Goal: Task Accomplishment & Management: Complete application form

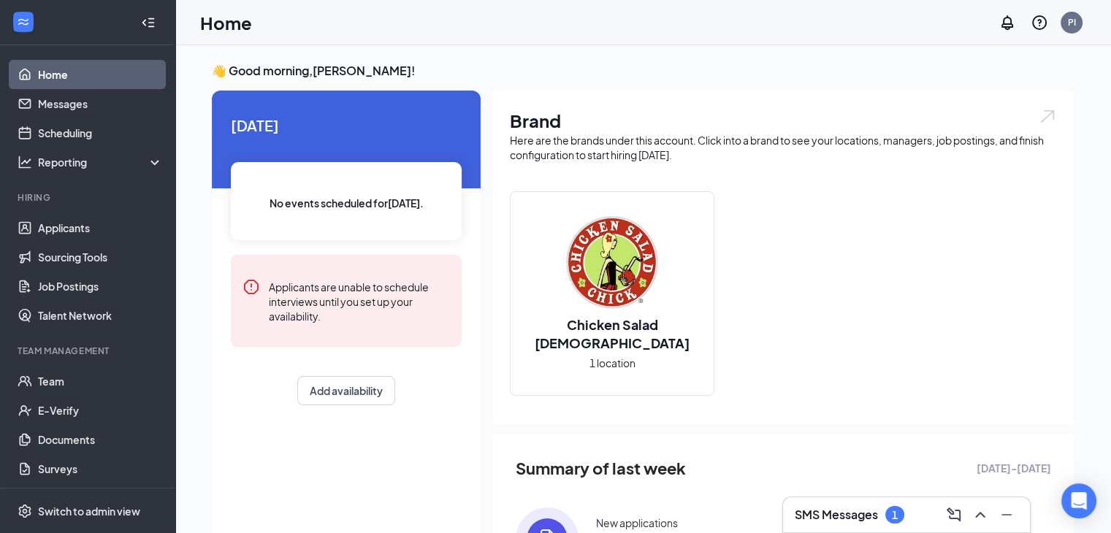
scroll to position [96, 0]
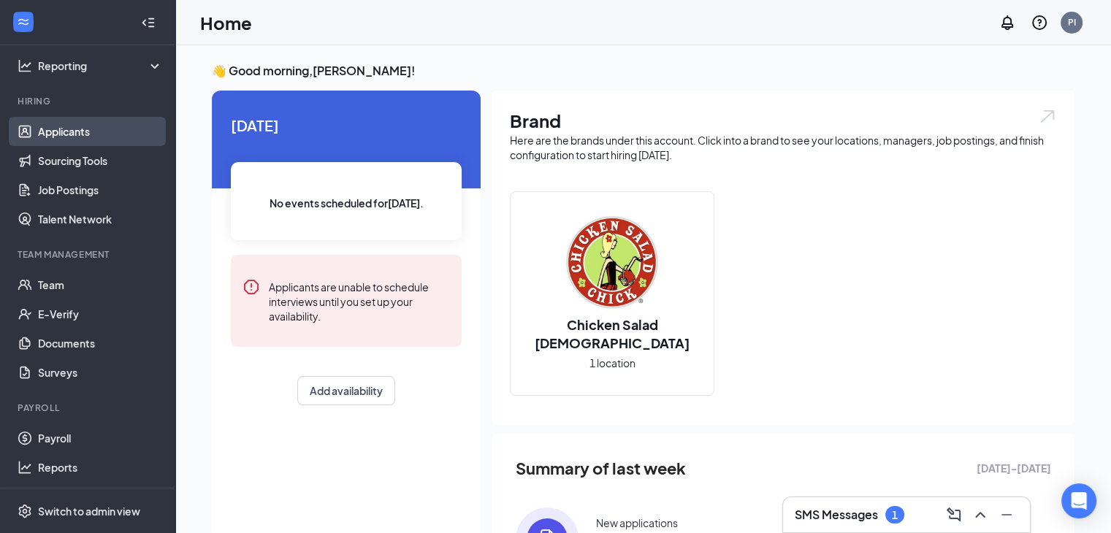
click at [103, 129] on link "Applicants" at bounding box center [100, 131] width 125 height 29
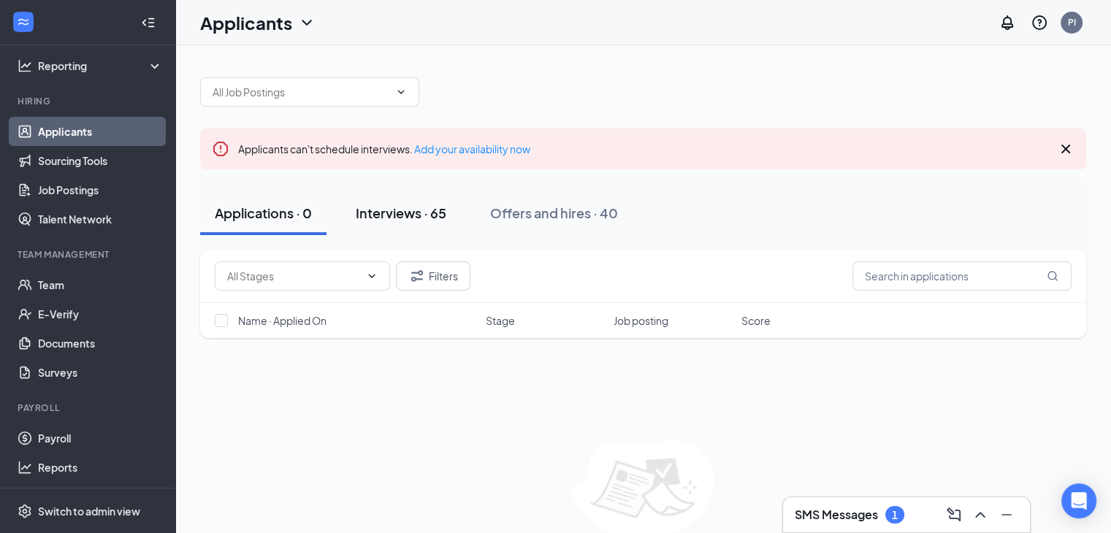
click at [397, 213] on div "Interviews · 65" at bounding box center [401, 213] width 91 height 18
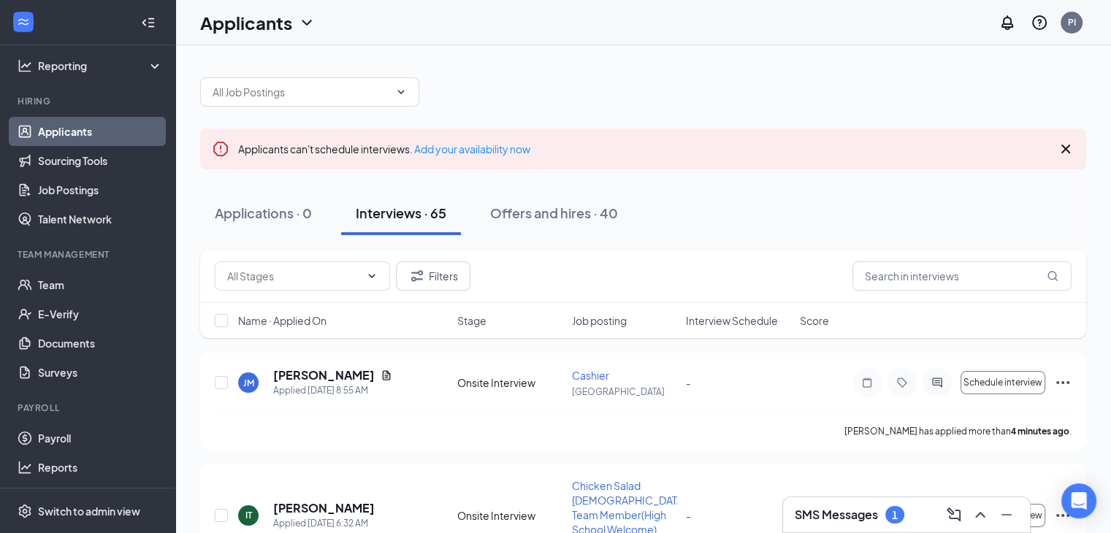
click at [892, 511] on div "1" at bounding box center [895, 515] width 6 height 12
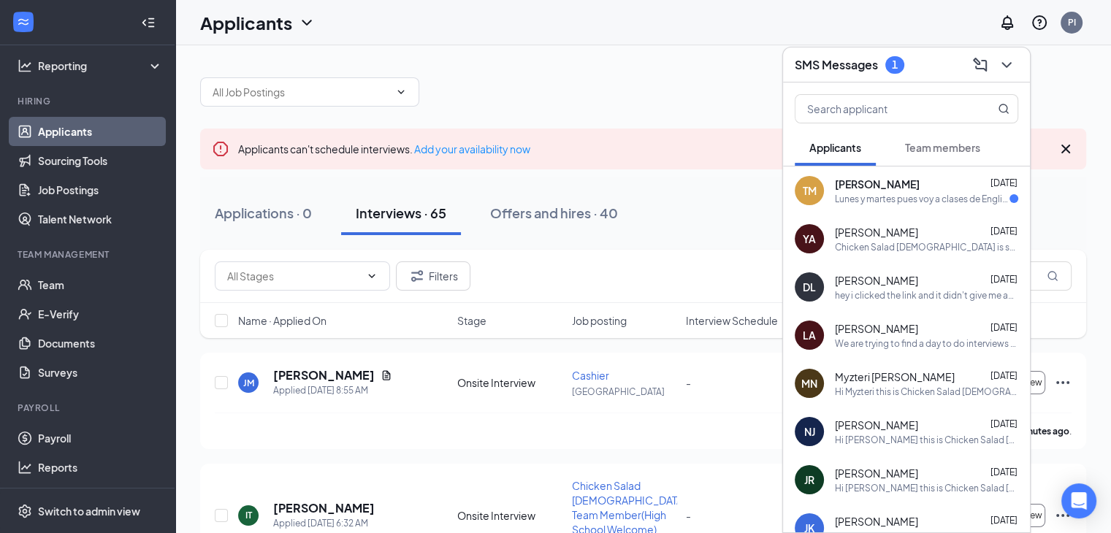
click at [894, 196] on div "Lunes y martes pues voy a clases de English hasta las 11.30" at bounding box center [922, 199] width 175 height 12
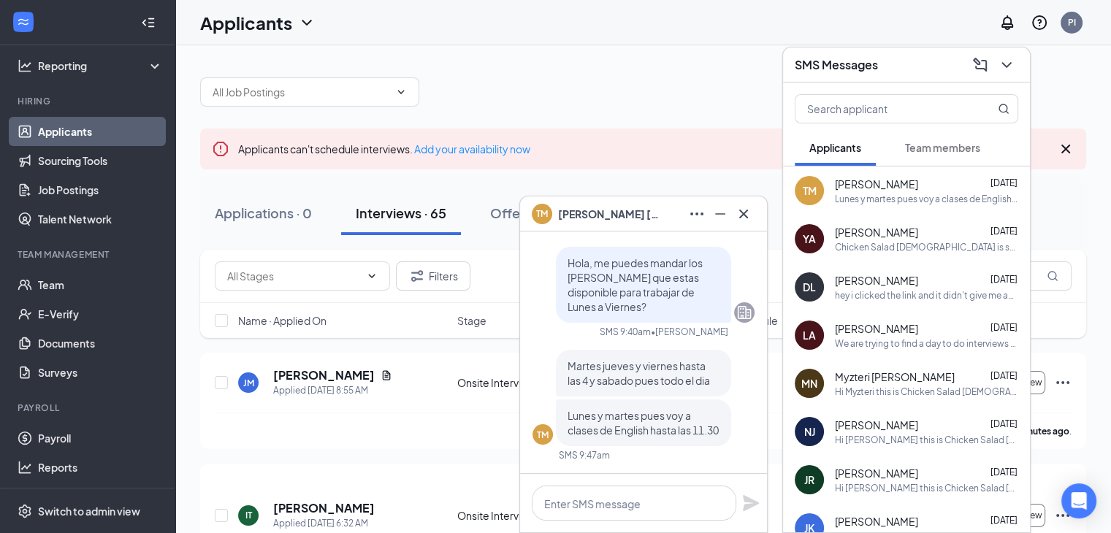
click at [608, 211] on span "[PERSON_NAME]" at bounding box center [609, 214] width 102 height 16
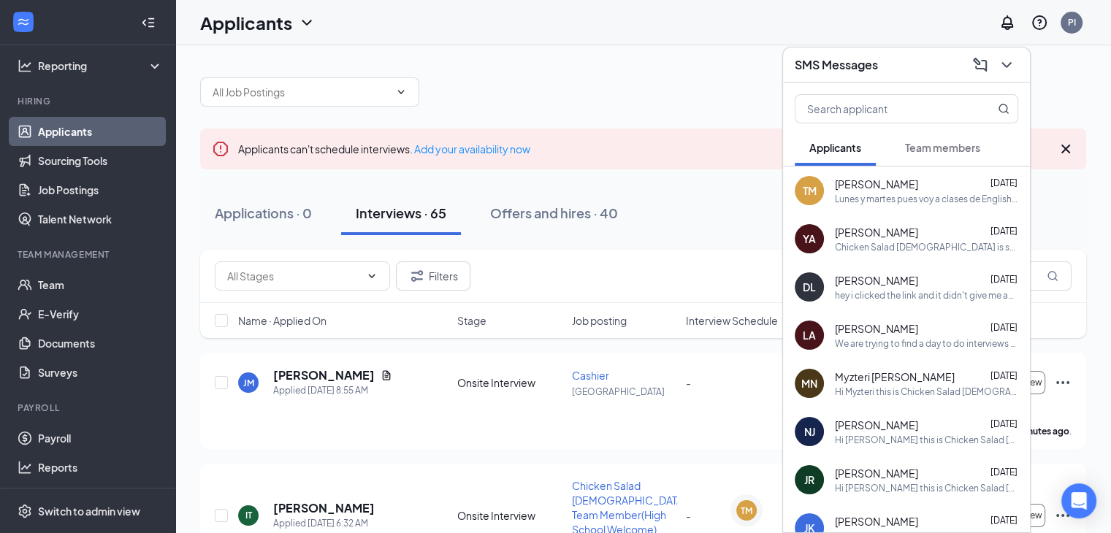
click at [738, 105] on div at bounding box center [643, 85] width 886 height 44
click at [1011, 68] on icon "ChevronDown" at bounding box center [1007, 65] width 18 height 18
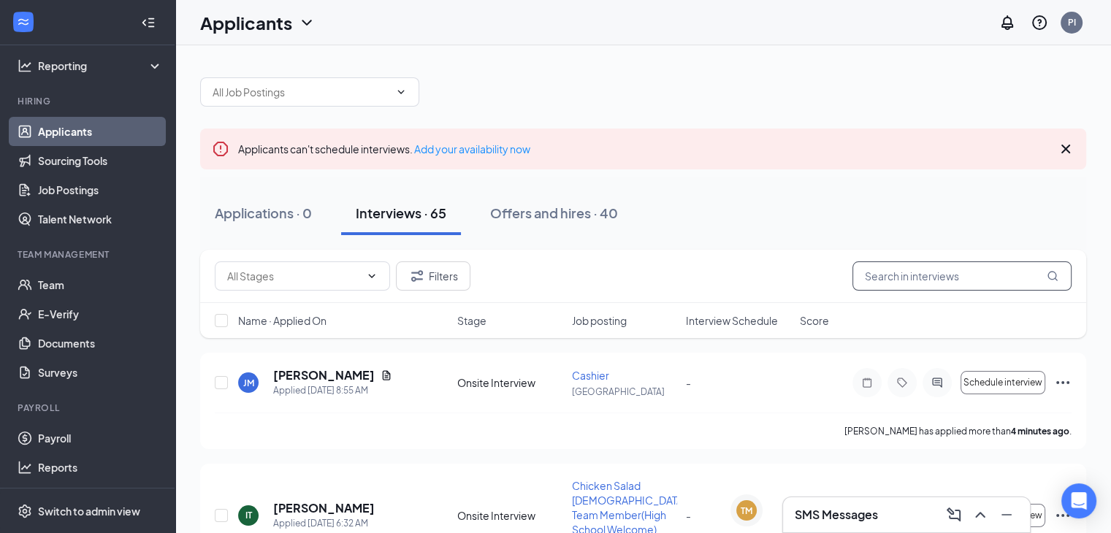
click at [955, 284] on input "text" at bounding box center [961, 275] width 219 height 29
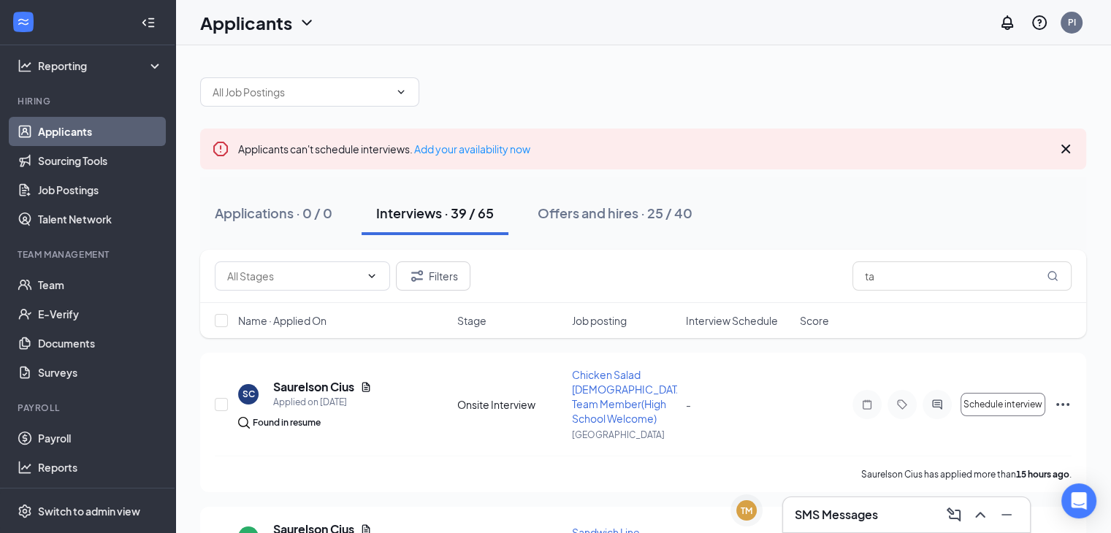
click at [806, 513] on h3 "SMS Messages" at bounding box center [836, 515] width 83 height 16
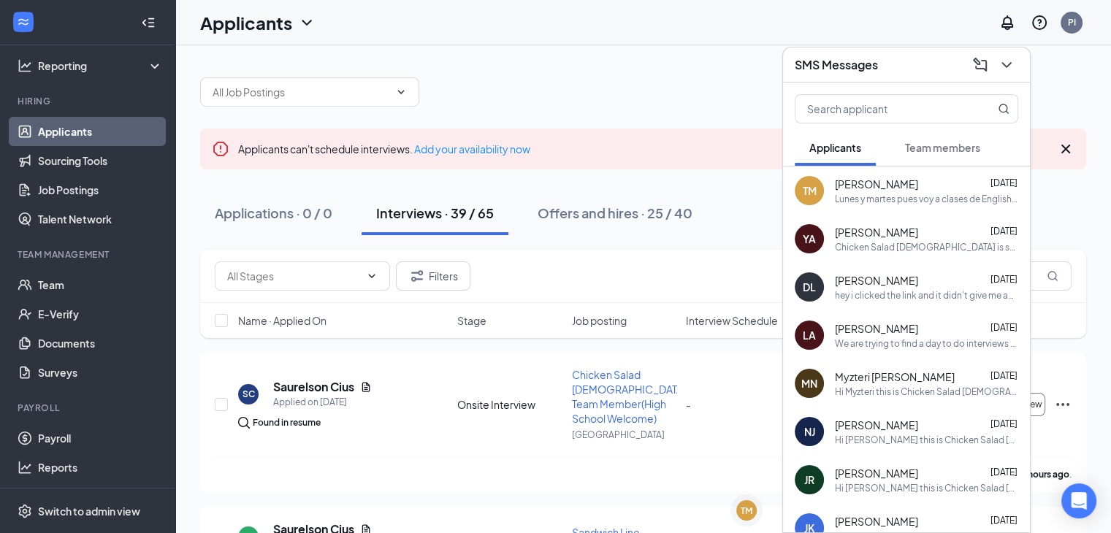
click at [1084, 251] on div "Filters ta Name · Applied On Stage Job posting Interview Schedule Score" at bounding box center [643, 301] width 886 height 103
click at [1014, 66] on icon "ChevronDown" at bounding box center [1007, 65] width 18 height 18
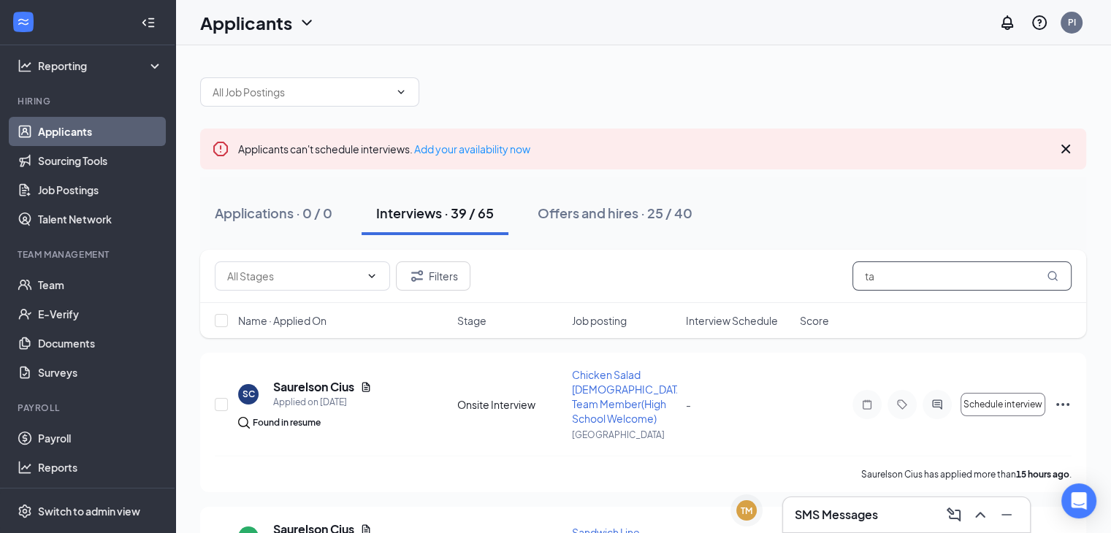
click at [929, 269] on input "ta" at bounding box center [961, 275] width 219 height 29
type input "t"
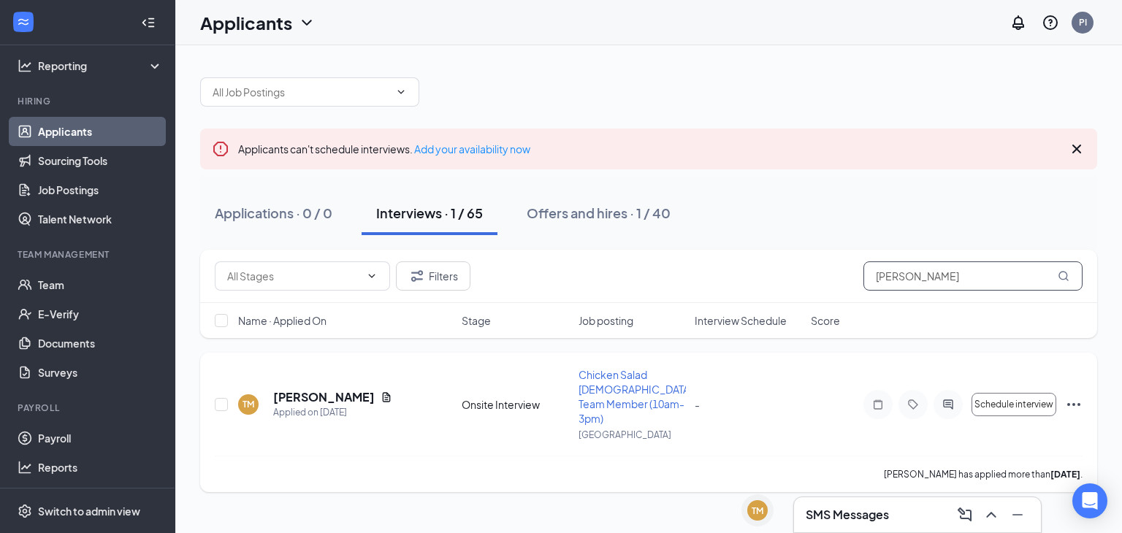
type input "meza"
click at [1079, 403] on icon "Ellipses" at bounding box center [1073, 404] width 13 height 3
click at [318, 390] on h5 "[PERSON_NAME]" at bounding box center [324, 397] width 102 height 16
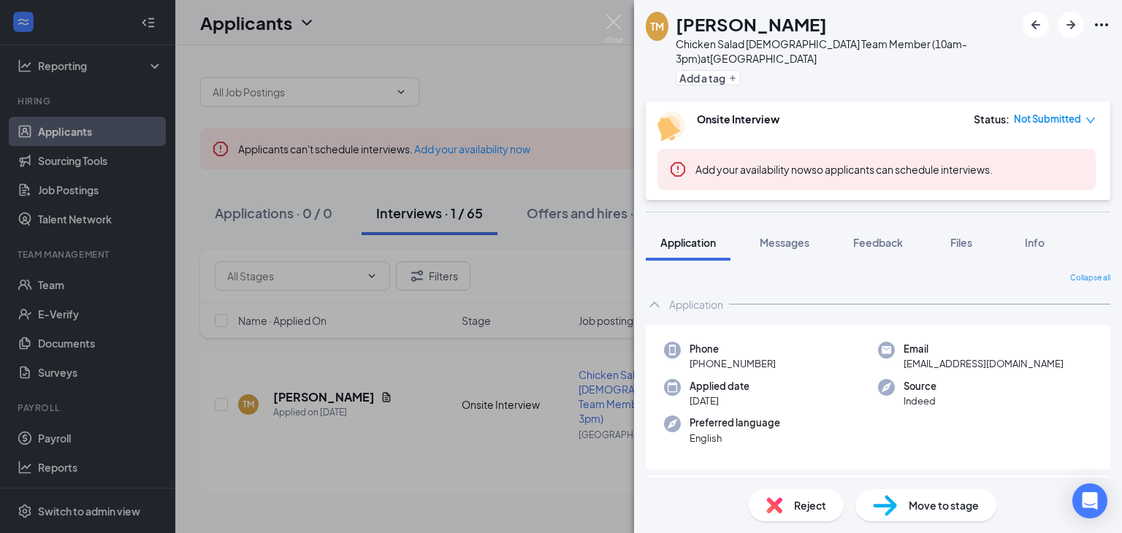
click at [925, 505] on span "Move to stage" at bounding box center [944, 505] width 70 height 16
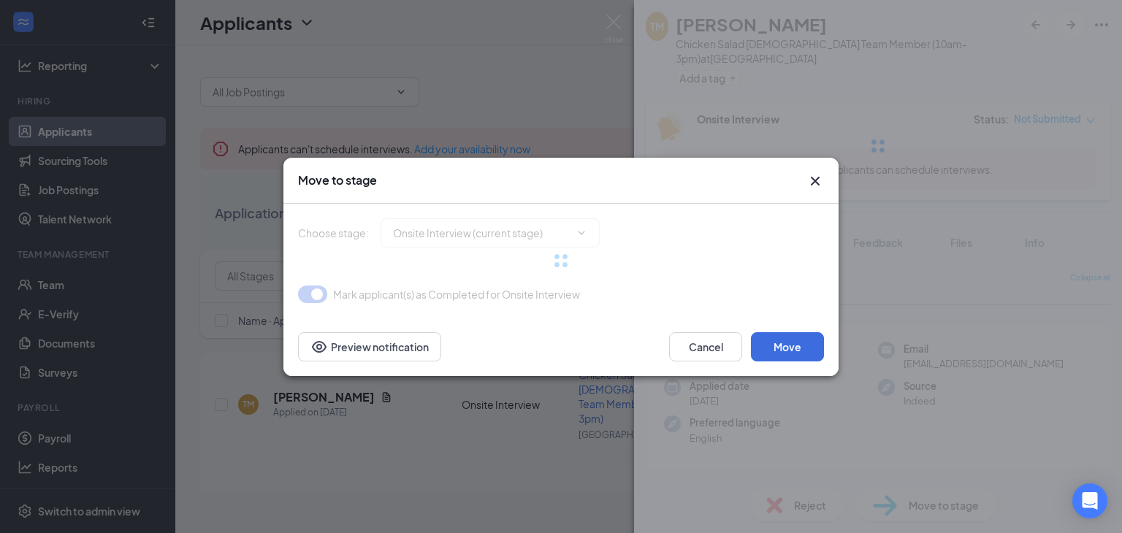
type input "Hiring Complete (final stage)"
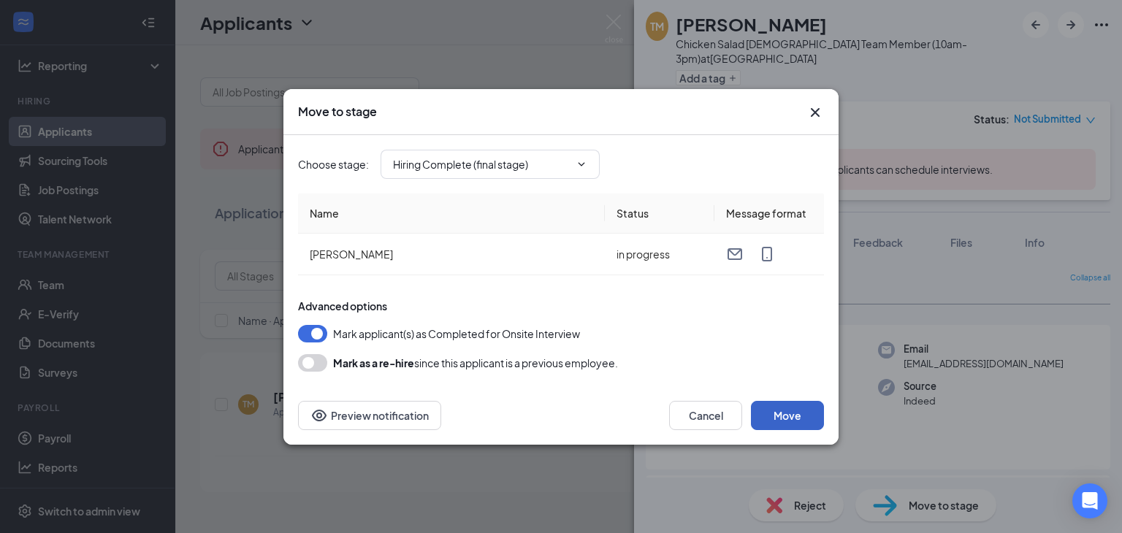
click at [798, 416] on button "Move" at bounding box center [787, 415] width 73 height 29
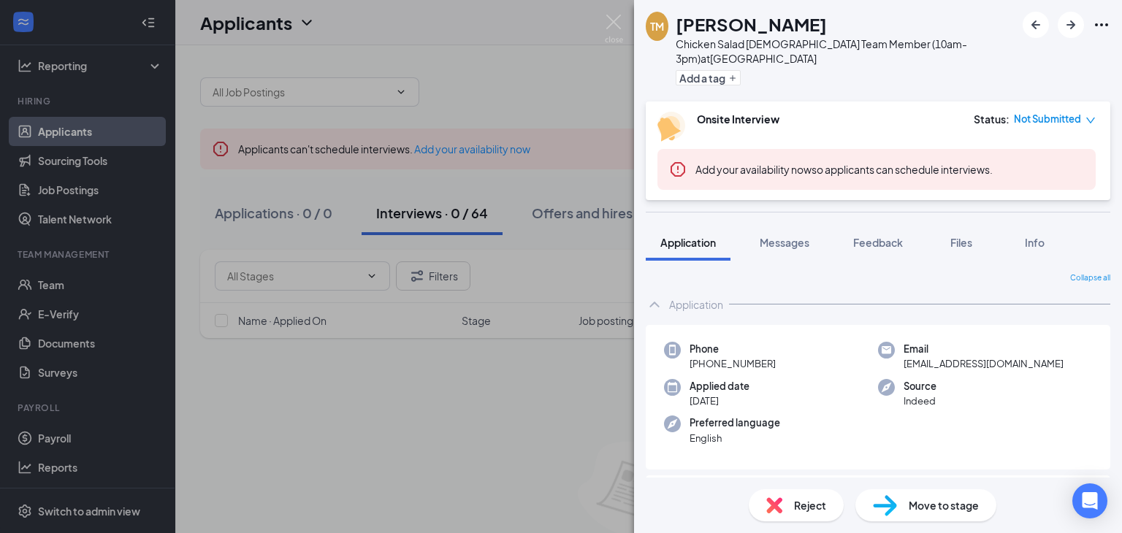
click at [599, 217] on div "TM Tatiana Meza Chicken Salad Chick Team Member (10am-3pm) at Coralville Add a …" at bounding box center [561, 266] width 1122 height 533
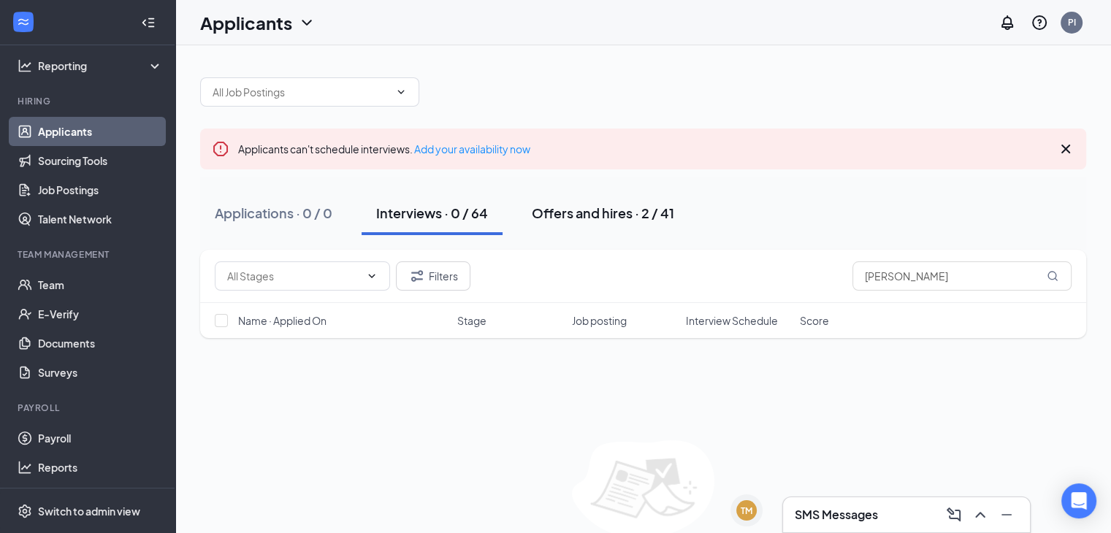
click at [603, 221] on div "Offers and hires · 2 / 41" at bounding box center [603, 213] width 142 height 18
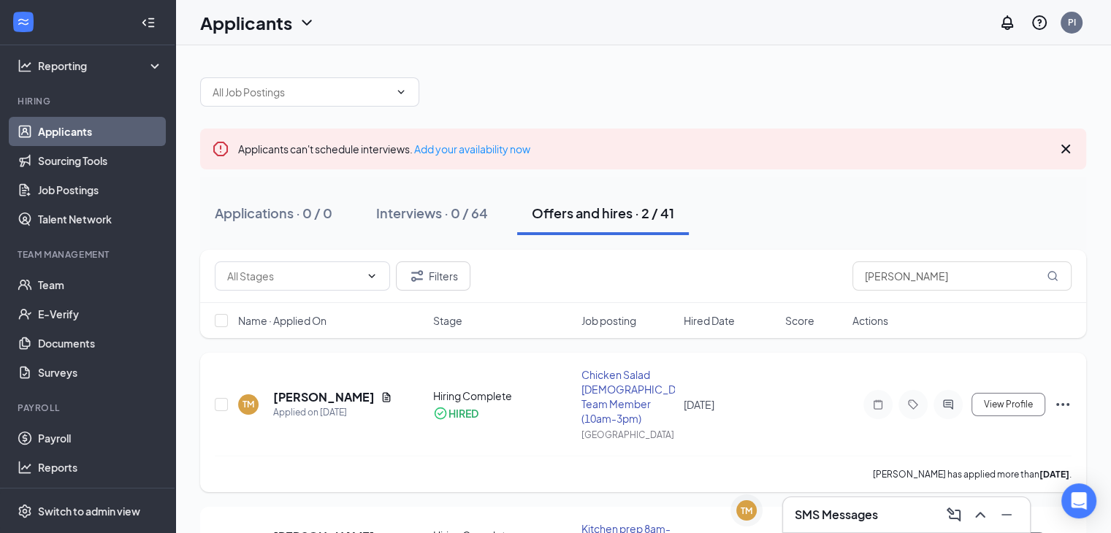
click at [1063, 403] on icon "Ellipses" at bounding box center [1062, 404] width 13 height 3
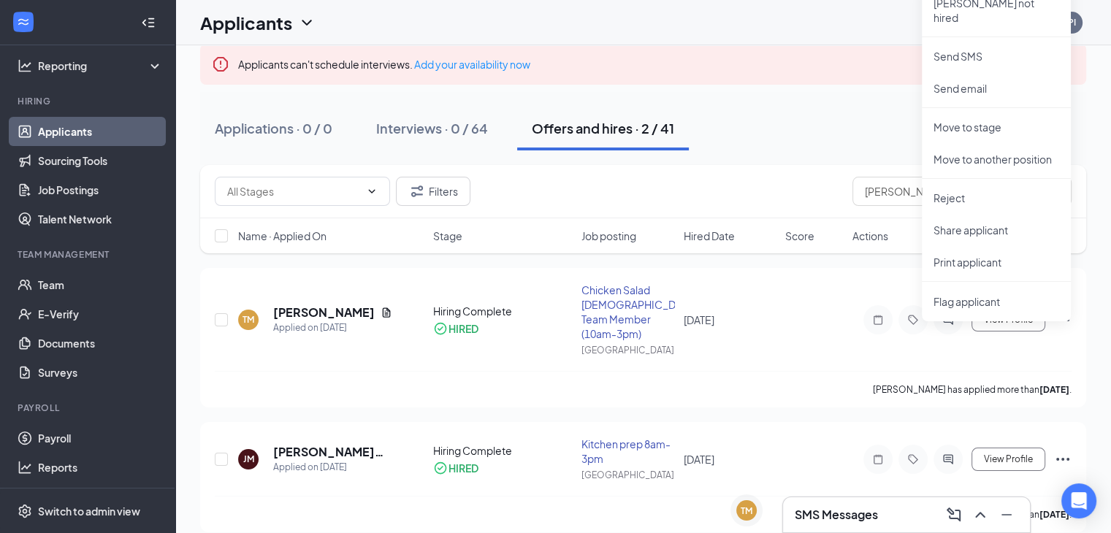
scroll to position [101, 0]
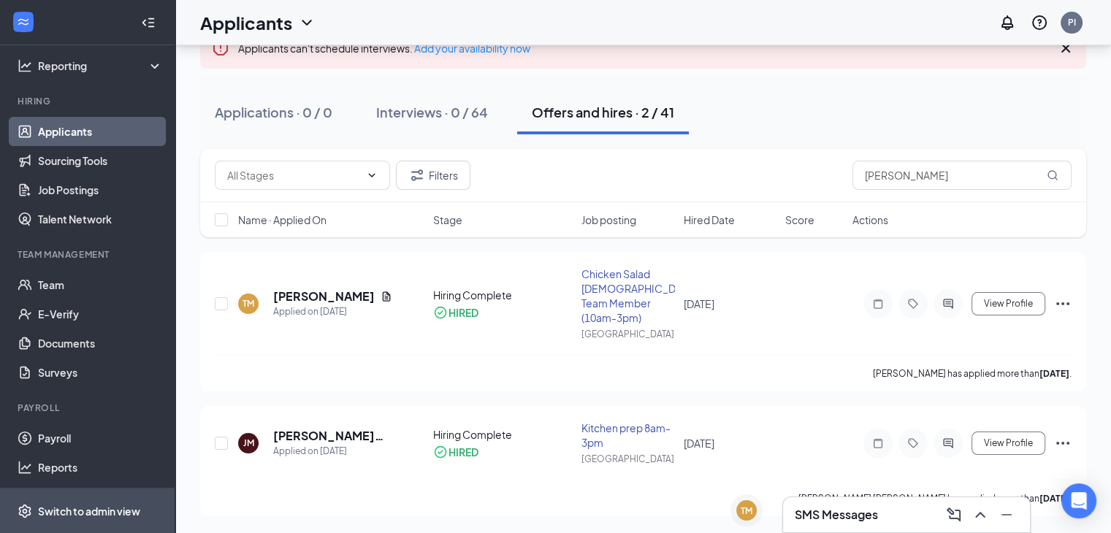
click at [117, 505] on div "Switch to admin view" at bounding box center [89, 511] width 102 height 15
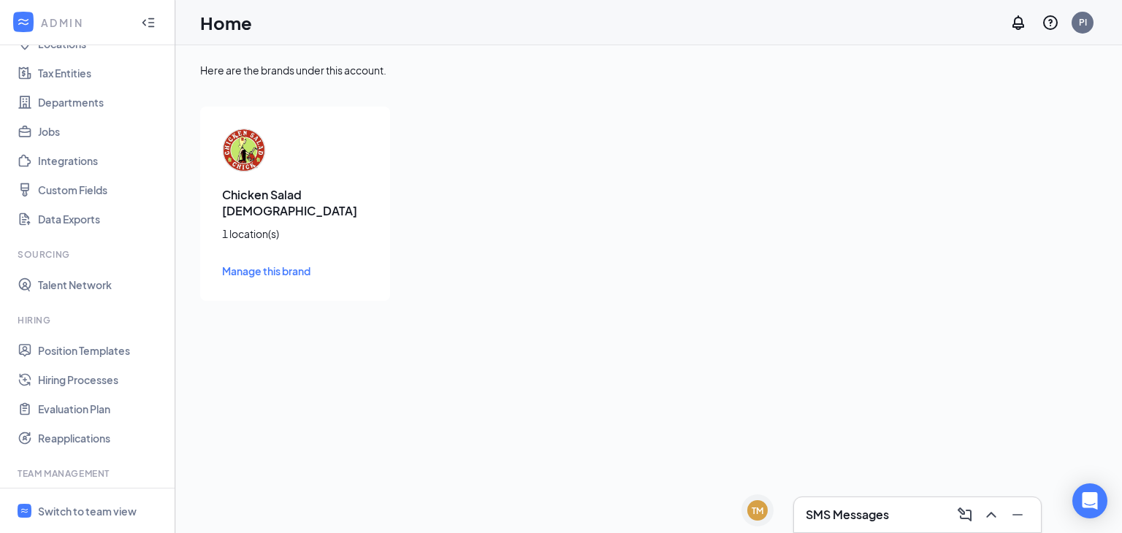
click at [175, 447] on div "Here are the brands under this account. Chicken Salad Chick 1 location(s) Manag…" at bounding box center [648, 289] width 947 height 488
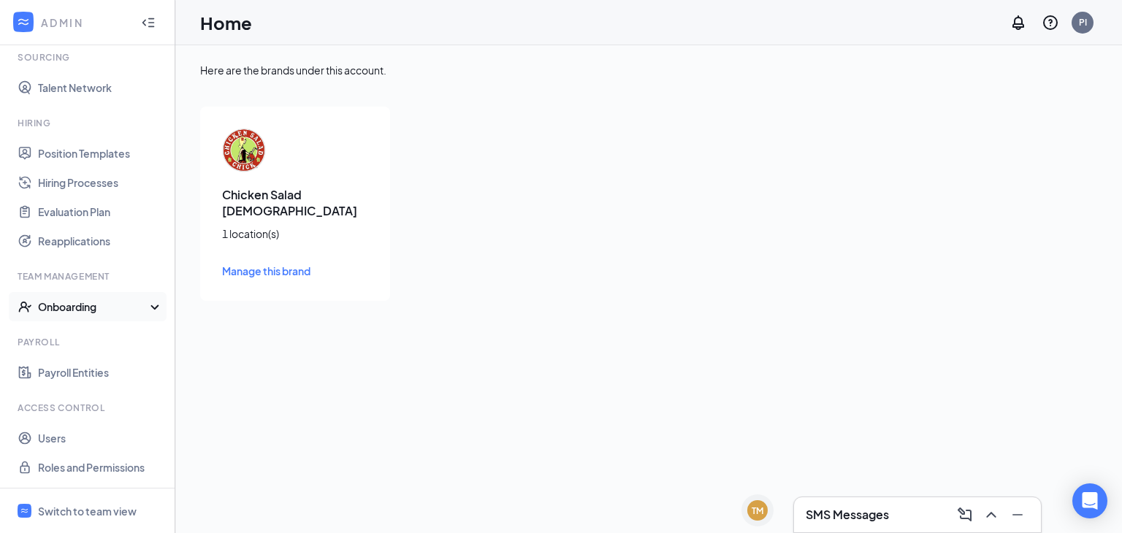
click at [87, 305] on div "Onboarding" at bounding box center [94, 306] width 112 height 15
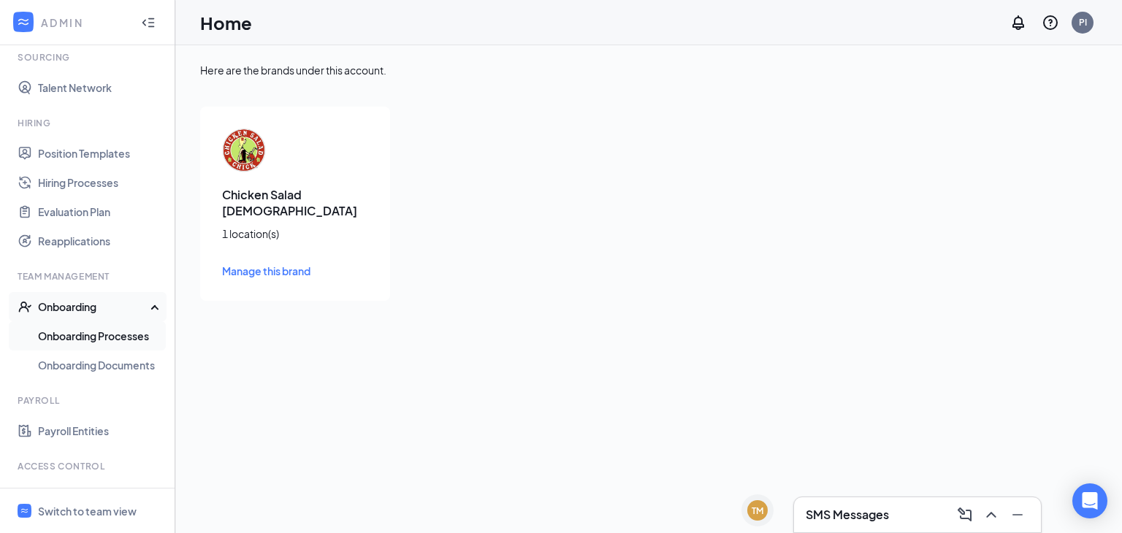
click at [96, 337] on link "Onboarding Processes" at bounding box center [100, 335] width 125 height 29
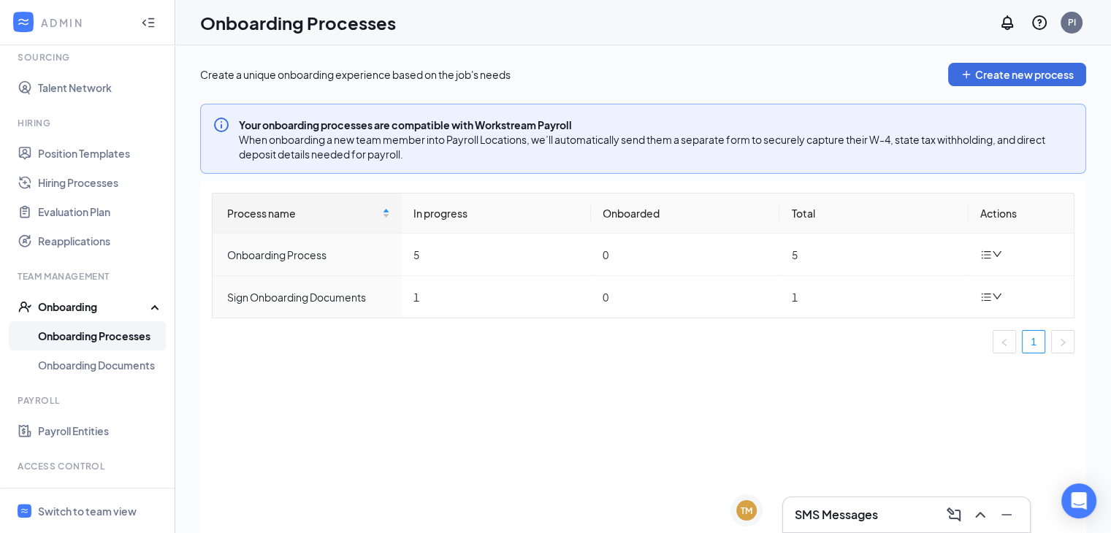
click at [164, 104] on div "Home Company Settings Locations Tax Entities Departments Jobs Integrations Cust…" at bounding box center [87, 172] width 175 height 840
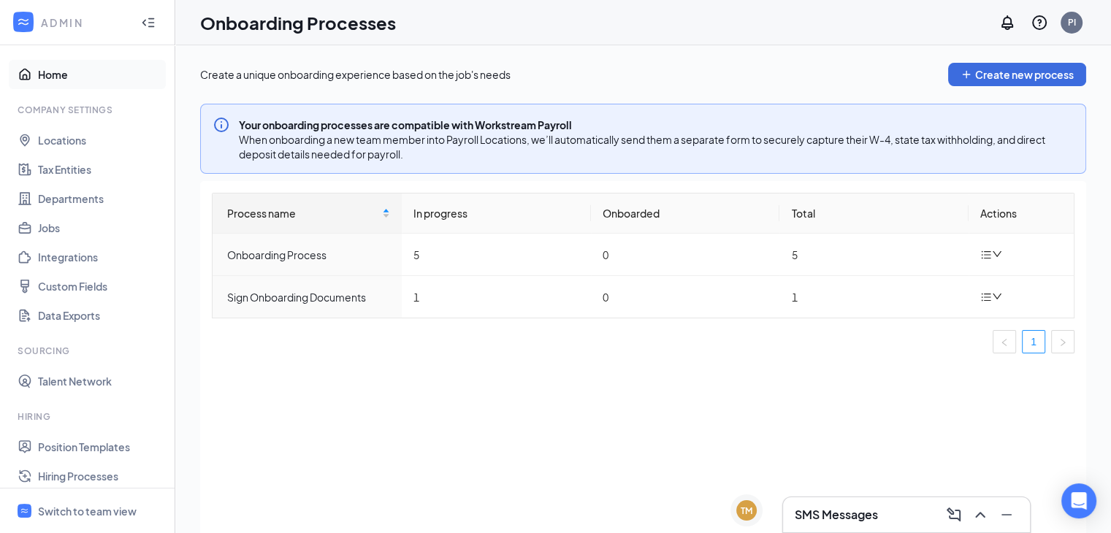
click at [63, 75] on link "Home" at bounding box center [100, 74] width 125 height 29
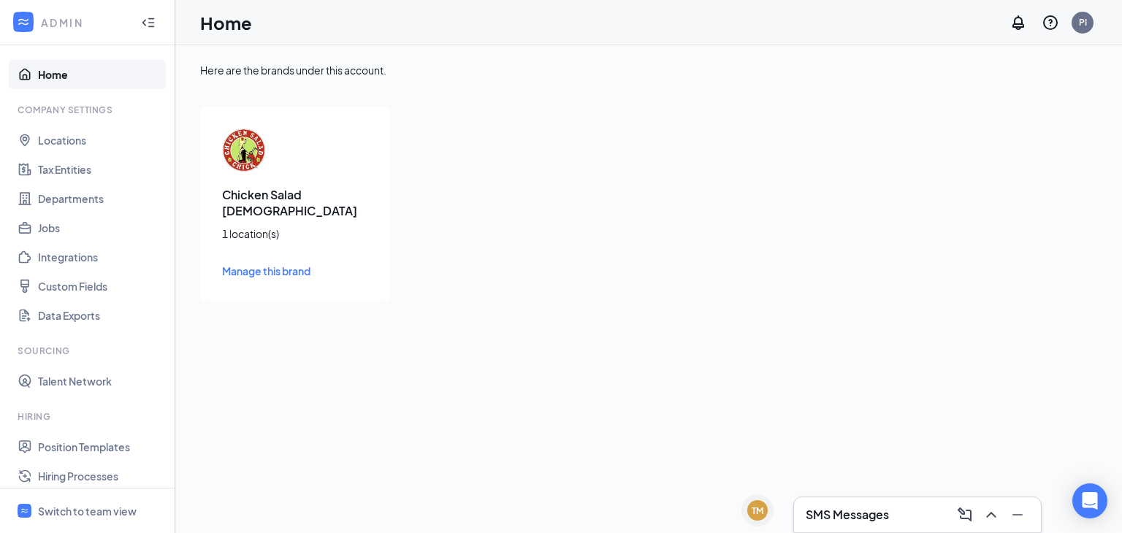
click at [251, 264] on span "Manage this brand" at bounding box center [266, 270] width 88 height 13
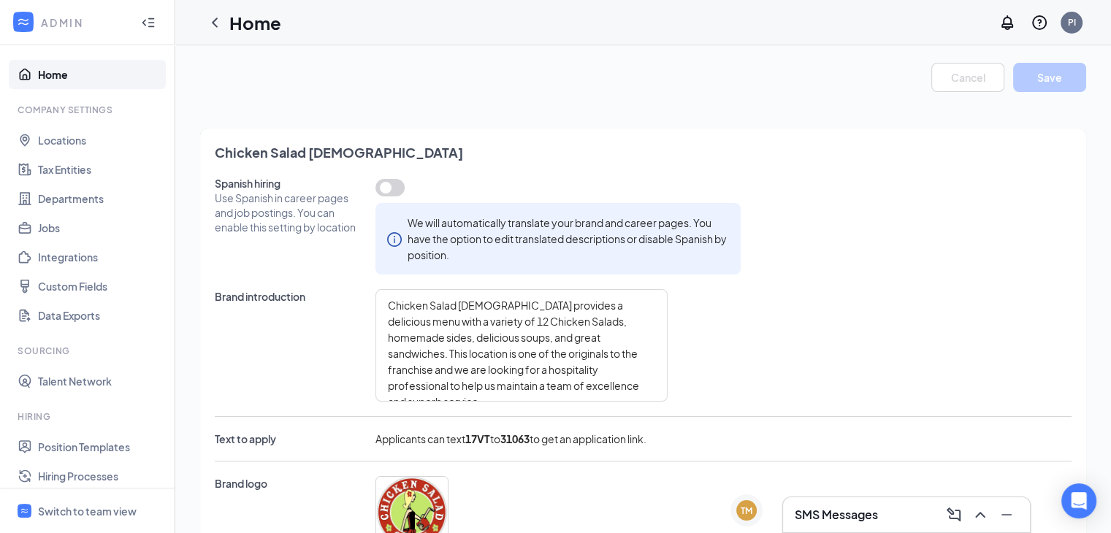
click at [391, 191] on button "button" at bounding box center [389, 188] width 29 height 18
click at [1052, 80] on button "Save" at bounding box center [1049, 77] width 73 height 29
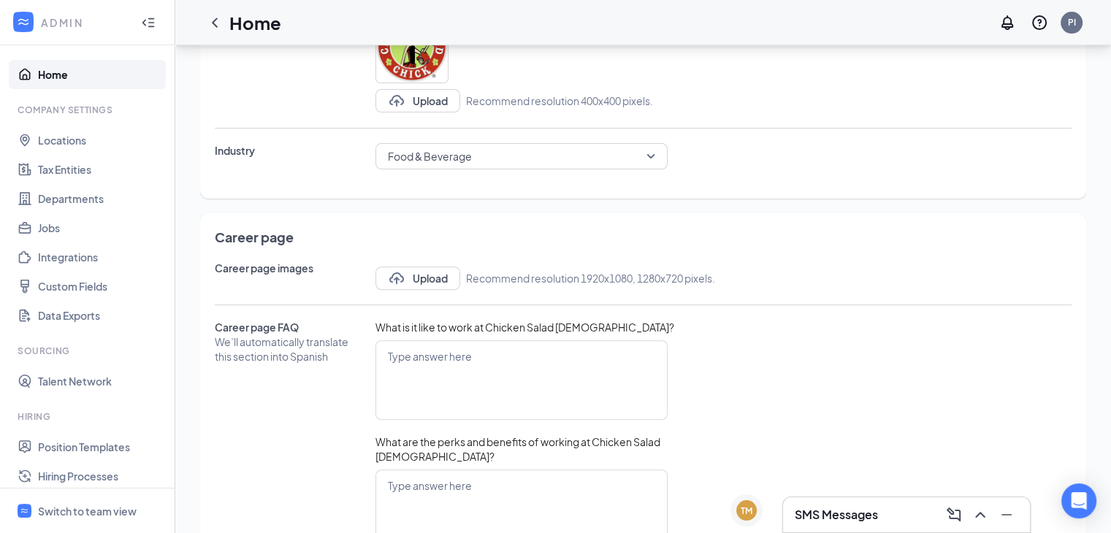
scroll to position [352, 0]
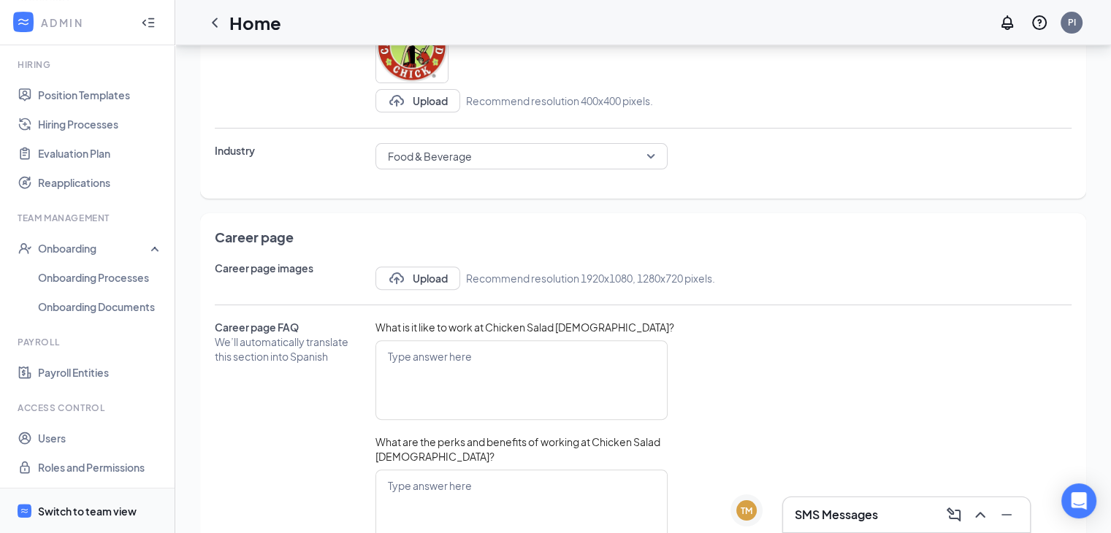
click at [100, 513] on div "Switch to team view" at bounding box center [87, 511] width 99 height 15
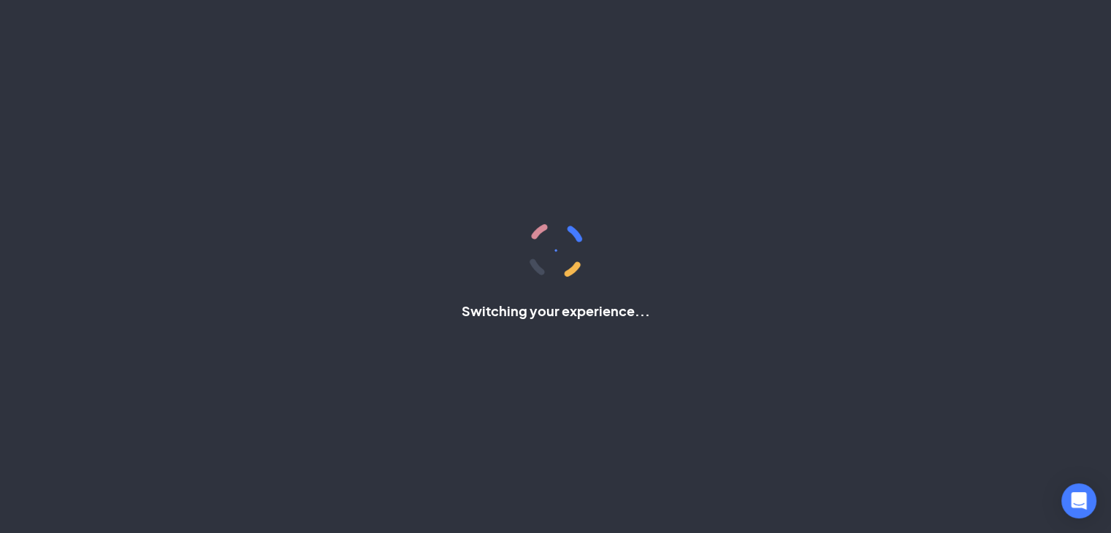
scroll to position [96, 0]
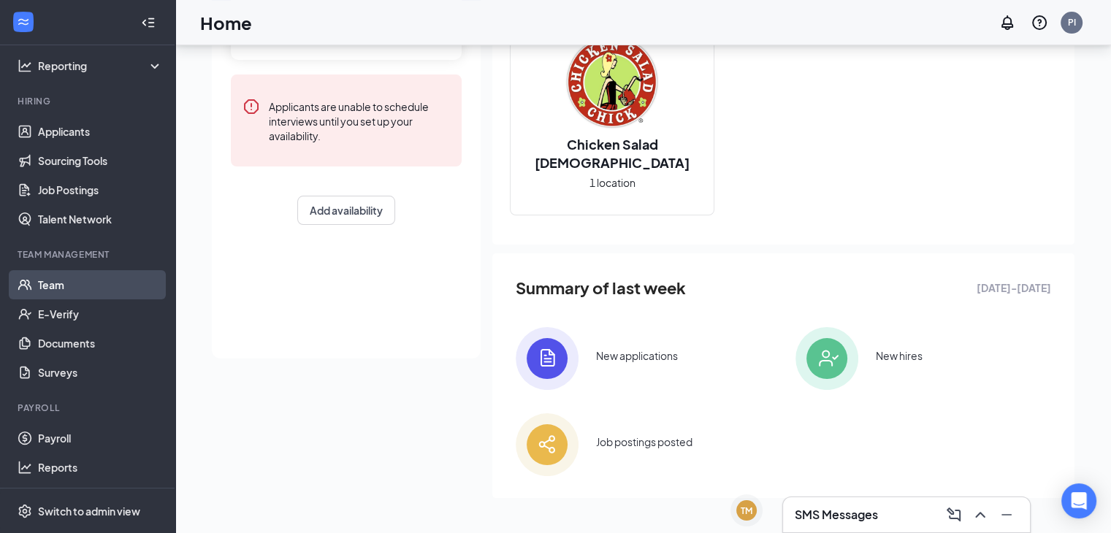
click at [74, 281] on link "Team" at bounding box center [100, 284] width 125 height 29
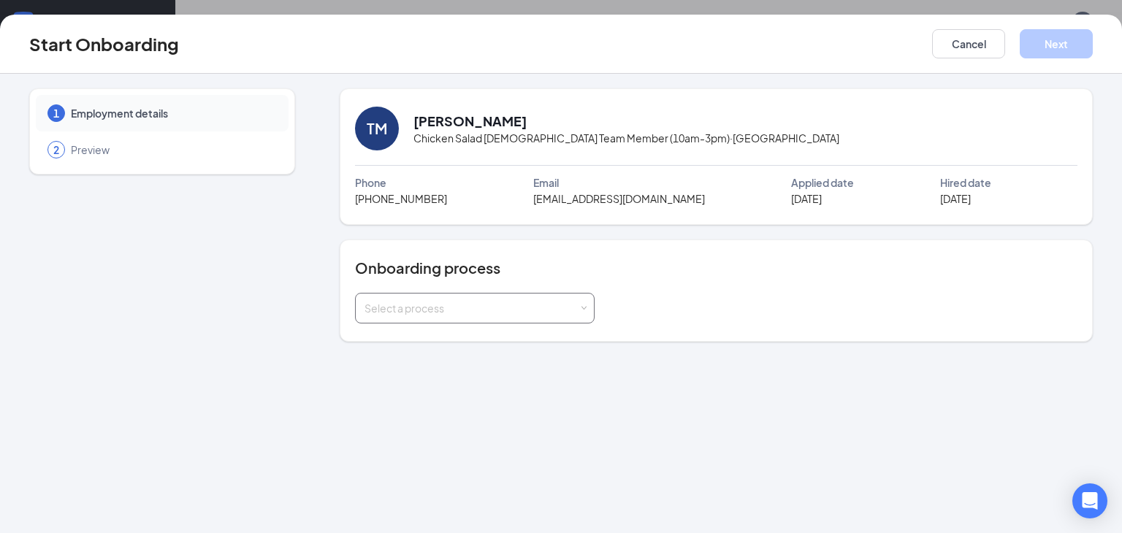
click at [535, 310] on div "Select a process" at bounding box center [471, 308] width 214 height 15
click at [470, 337] on li "Onboarding Process" at bounding box center [474, 339] width 240 height 26
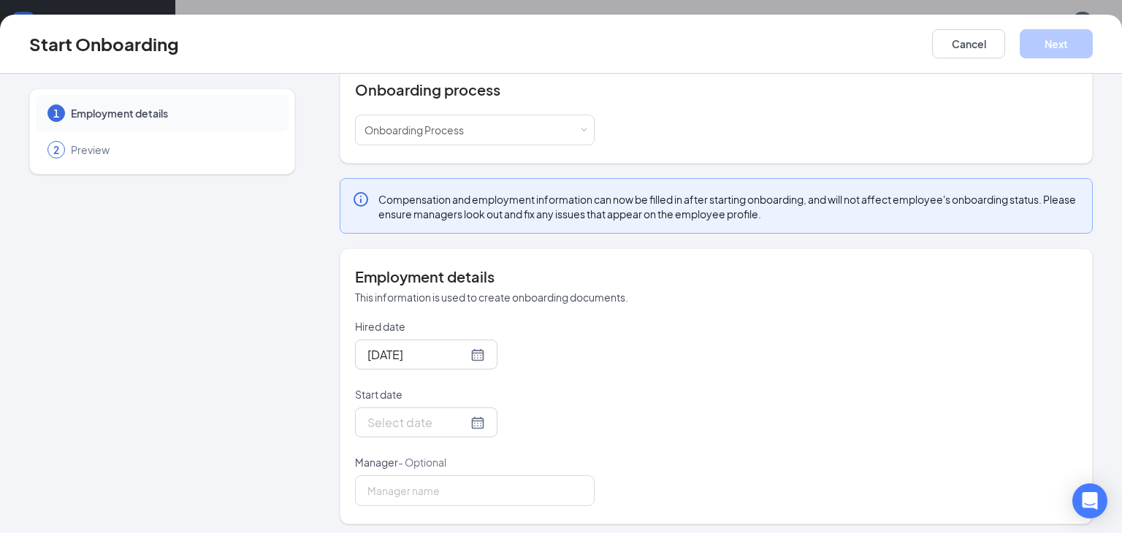
scroll to position [182, 0]
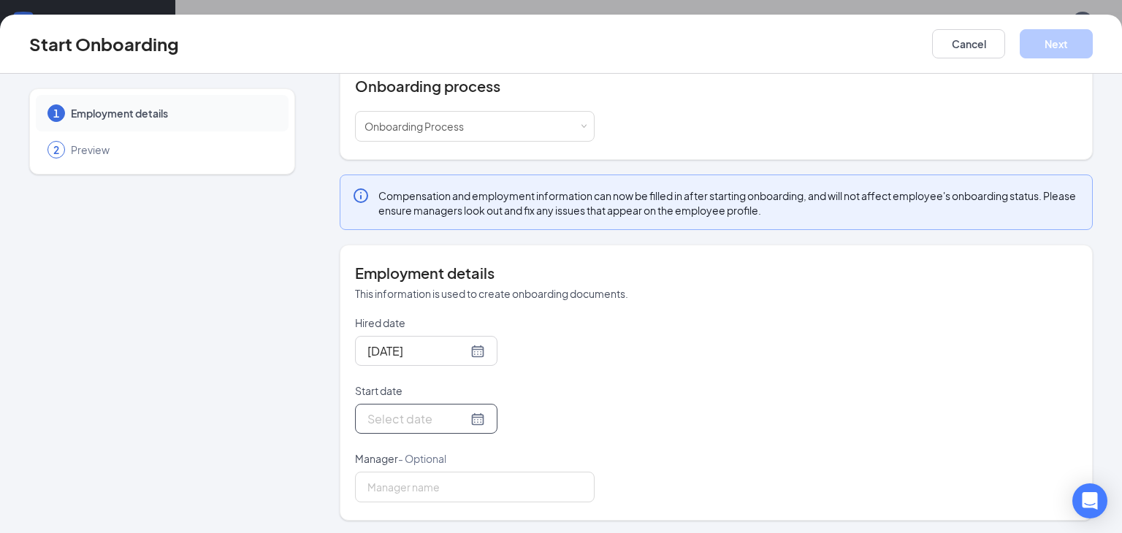
click at [435, 416] on input "Start date" at bounding box center [417, 419] width 100 height 18
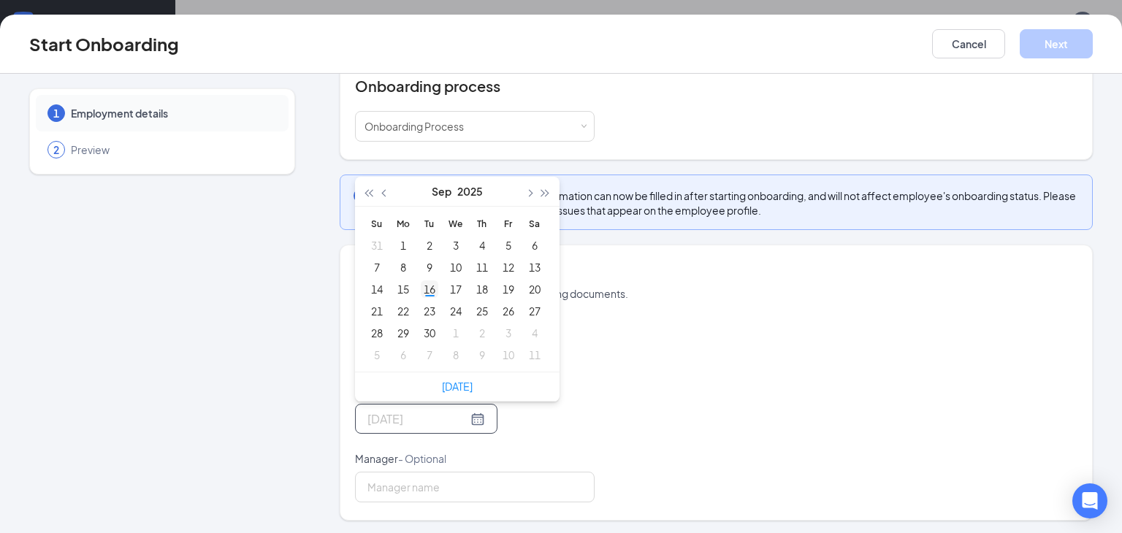
type input "[DATE]"
click at [424, 287] on div "16" at bounding box center [430, 289] width 18 height 18
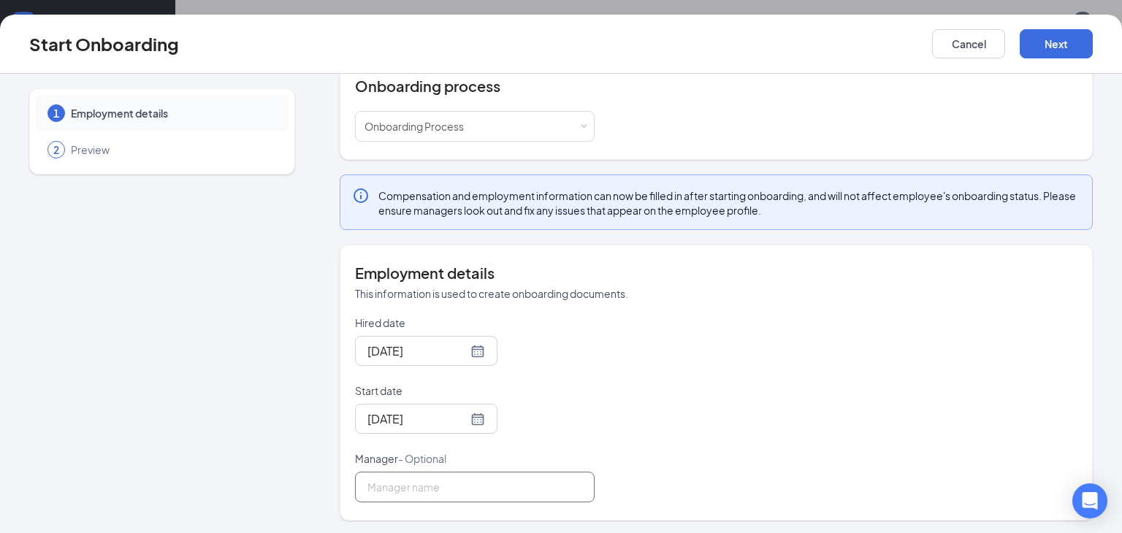
click at [397, 486] on input "Manager - Optional" at bounding box center [475, 487] width 240 height 31
click at [1055, 42] on button "Next" at bounding box center [1056, 43] width 73 height 29
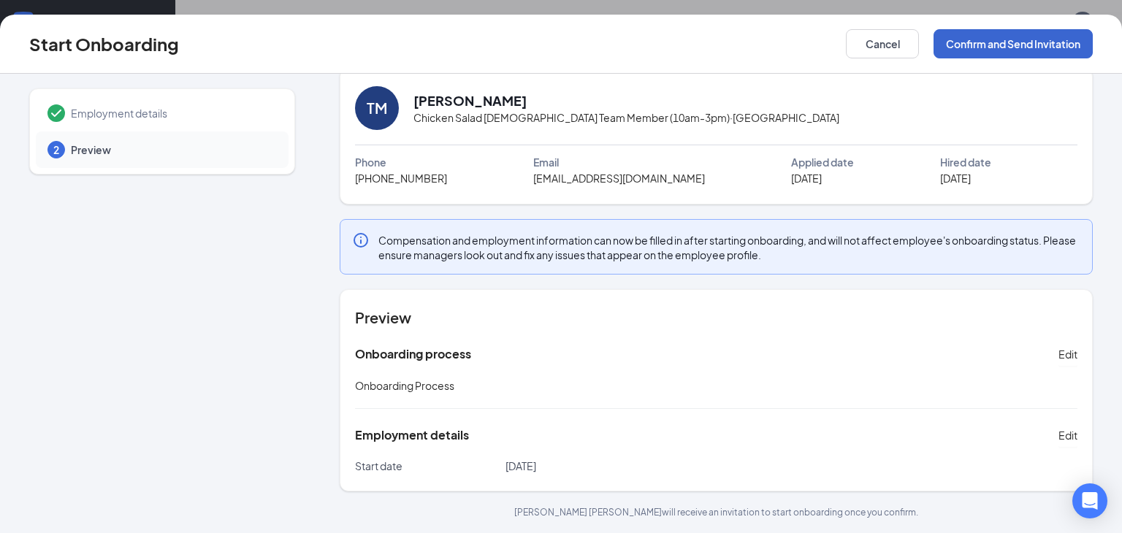
scroll to position [19, 0]
click at [1004, 47] on button "Confirm and Send Invitation" at bounding box center [1012, 43] width 159 height 29
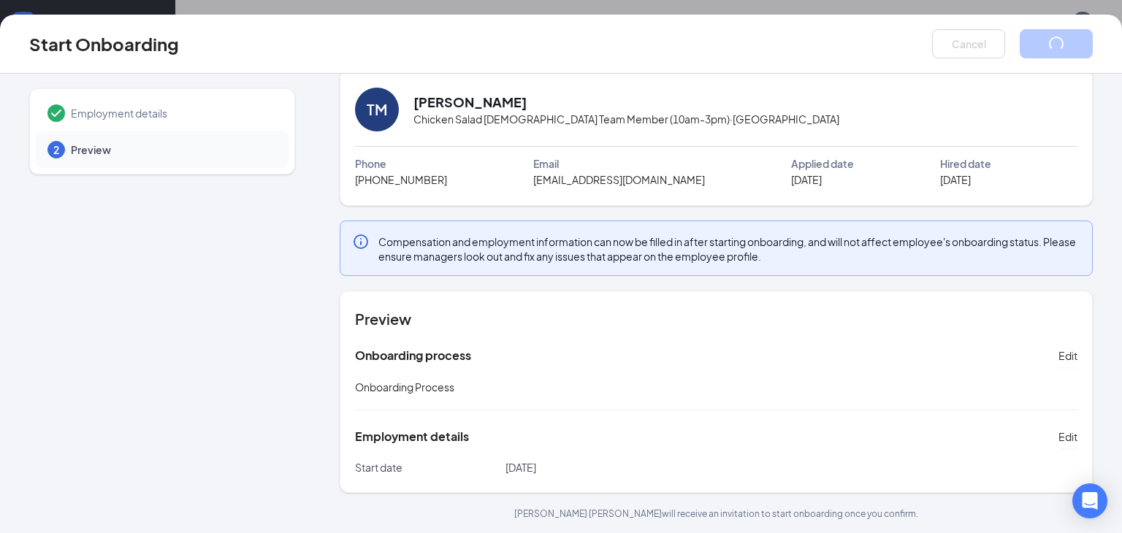
scroll to position [0, 0]
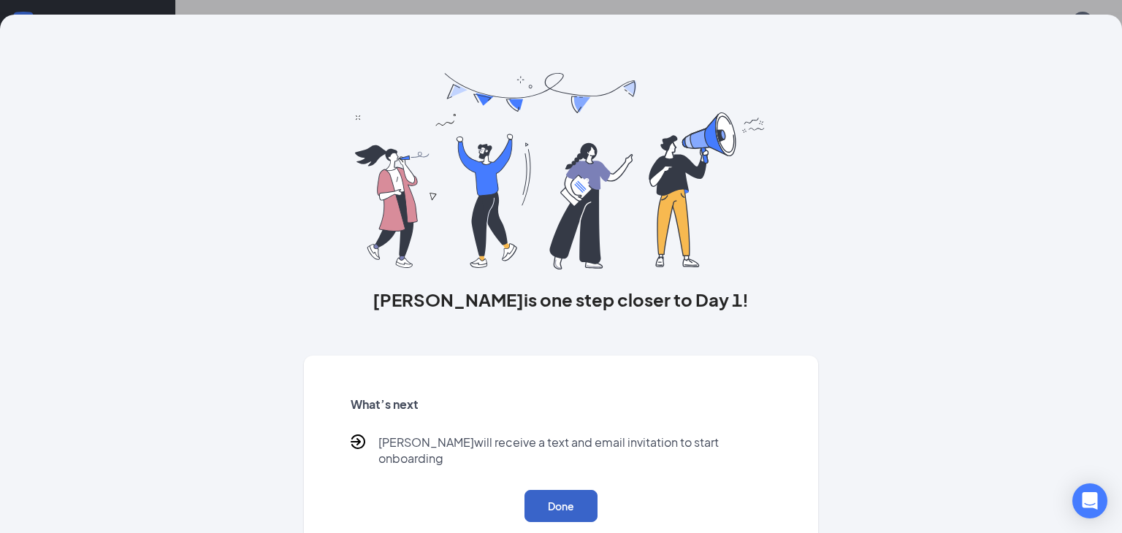
click at [554, 494] on button "Done" at bounding box center [560, 506] width 73 height 32
